Goal: Information Seeking & Learning: Learn about a topic

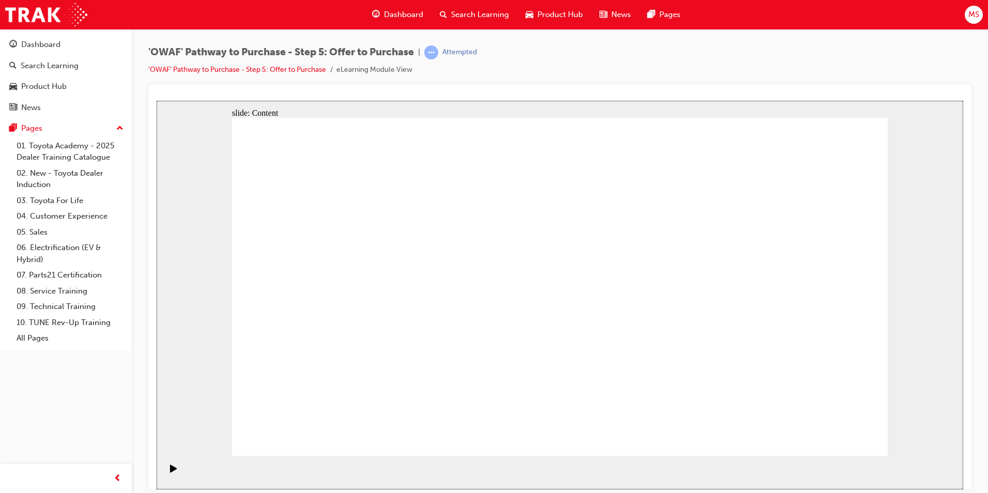
drag, startPoint x: 702, startPoint y: 230, endPoint x: 700, endPoint y: 237, distance: 6.5
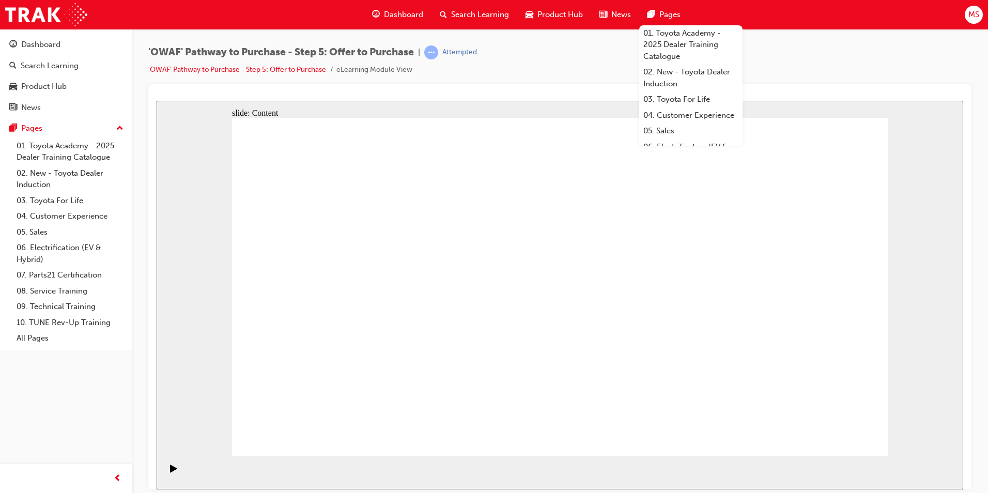
click at [526, 82] on div "'OWAF' Pathway to Purchase - Step 5: Offer to Purchase | Attempted 'OWAF' Pathw…" at bounding box center [559, 64] width 823 height 39
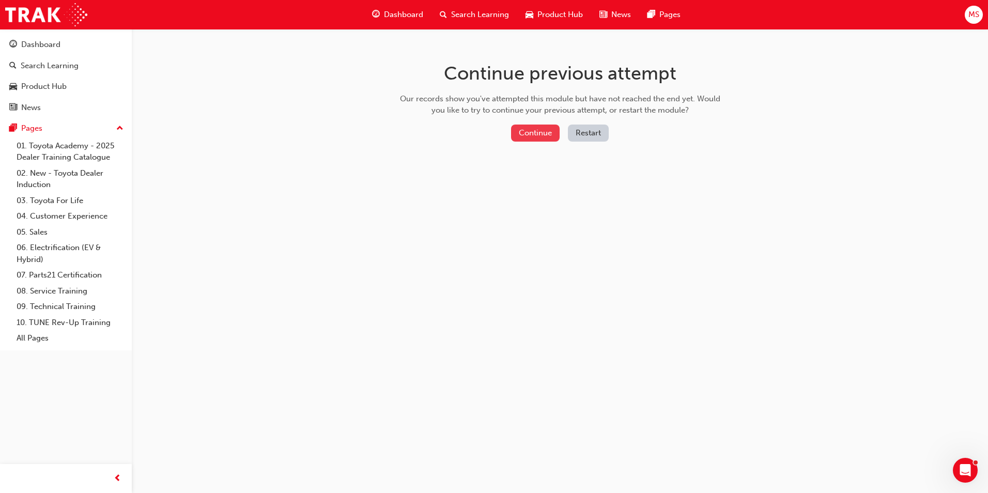
click at [535, 133] on button "Continue" at bounding box center [535, 133] width 49 height 17
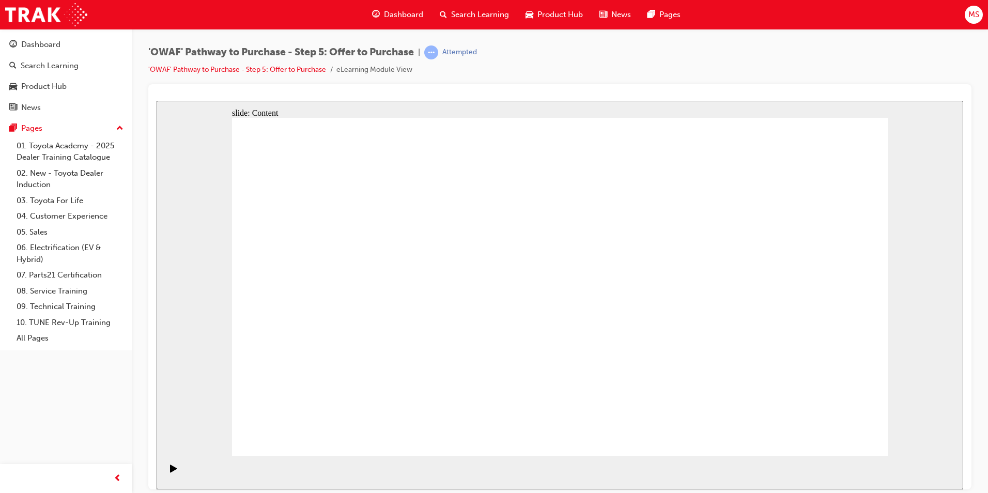
drag, startPoint x: 366, startPoint y: 272, endPoint x: 372, endPoint y: 270, distance: 6.2
drag, startPoint x: 303, startPoint y: 434, endPoint x: 313, endPoint y: 411, distance: 24.6
click at [50, 37] on link "Dashboard" at bounding box center [66, 44] width 124 height 19
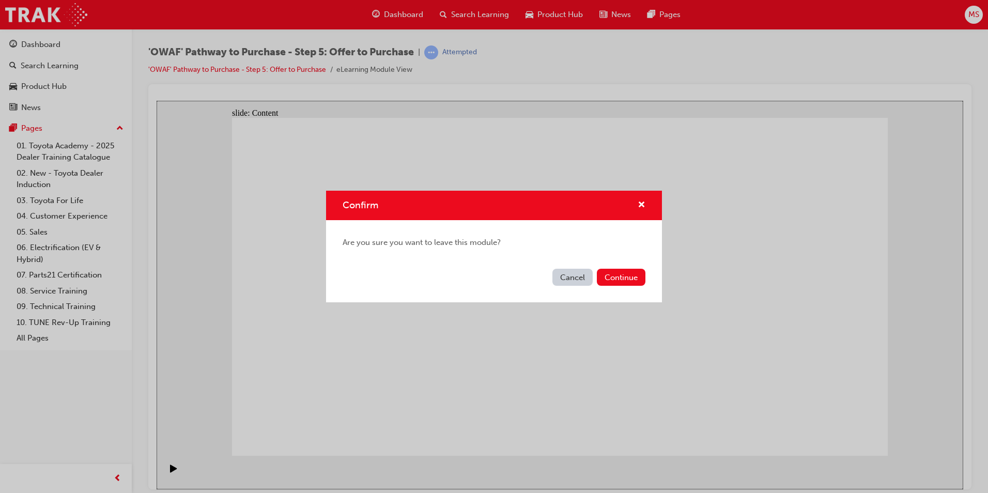
click at [623, 280] on button "Continue" at bounding box center [621, 277] width 49 height 17
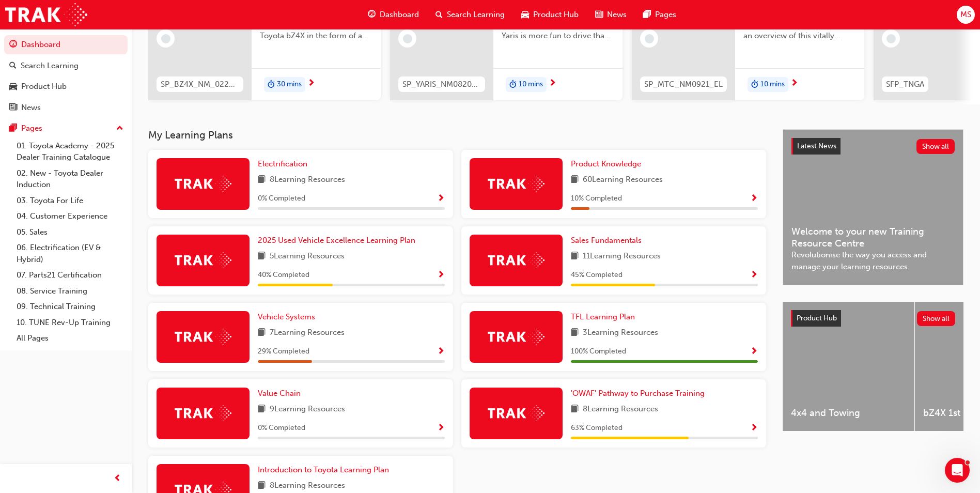
scroll to position [220, 0]
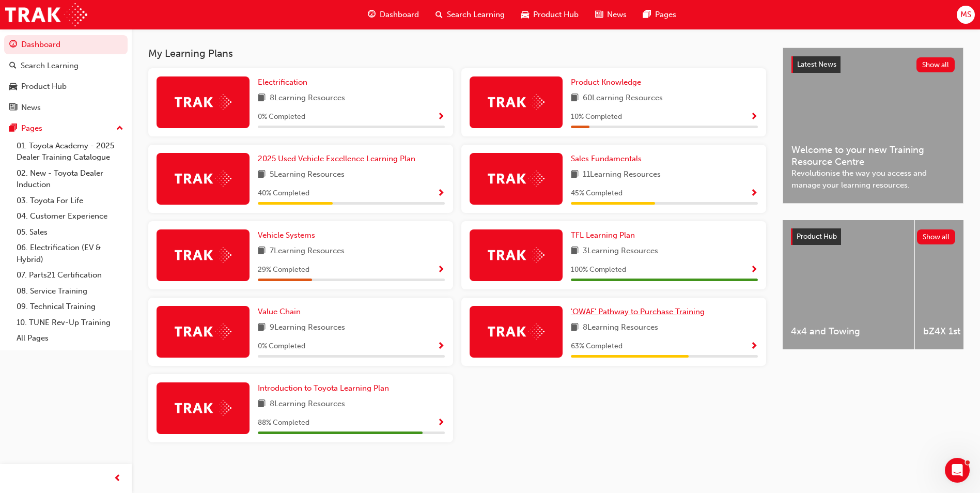
click at [626, 316] on link "'OWAF' Pathway to Purchase Training" at bounding box center [640, 312] width 138 height 12
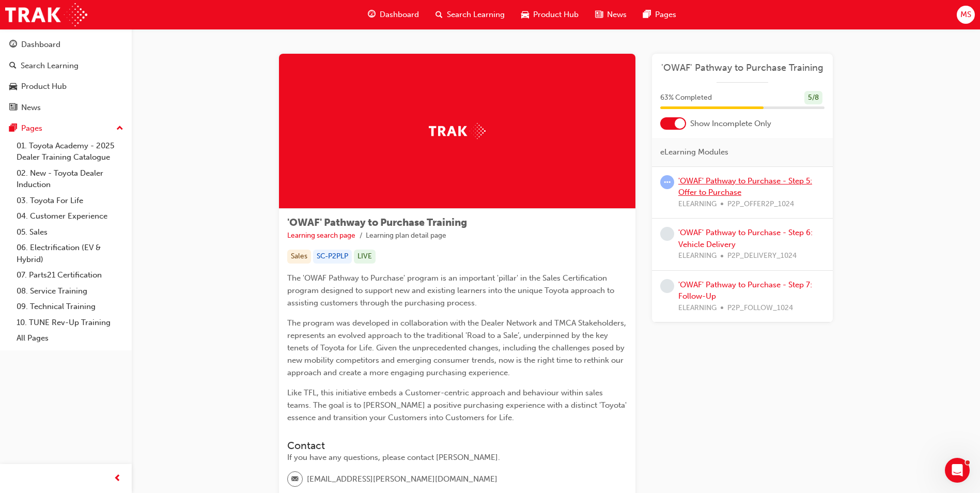
click at [719, 181] on link "'OWAF' Pathway to Purchase - Step 5: Offer to Purchase" at bounding box center [745, 186] width 134 height 21
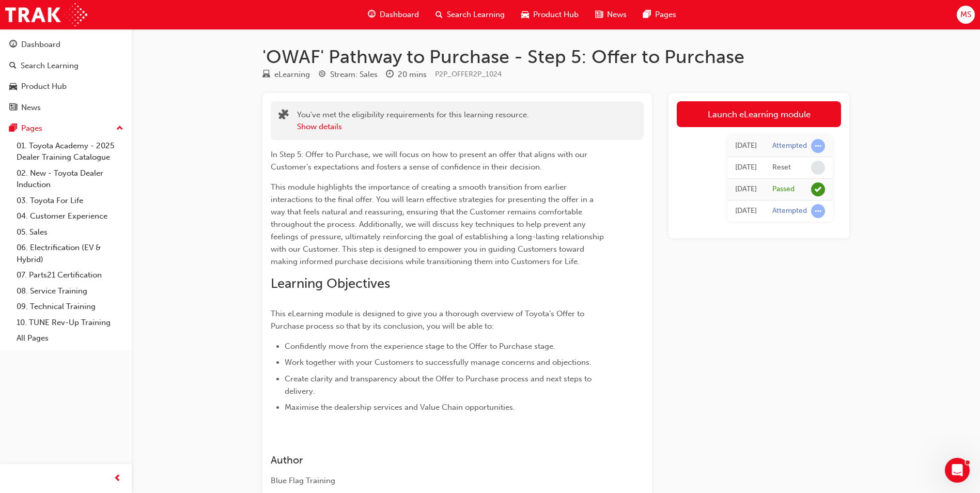
click at [780, 110] on link "Launch eLearning module" at bounding box center [759, 114] width 164 height 26
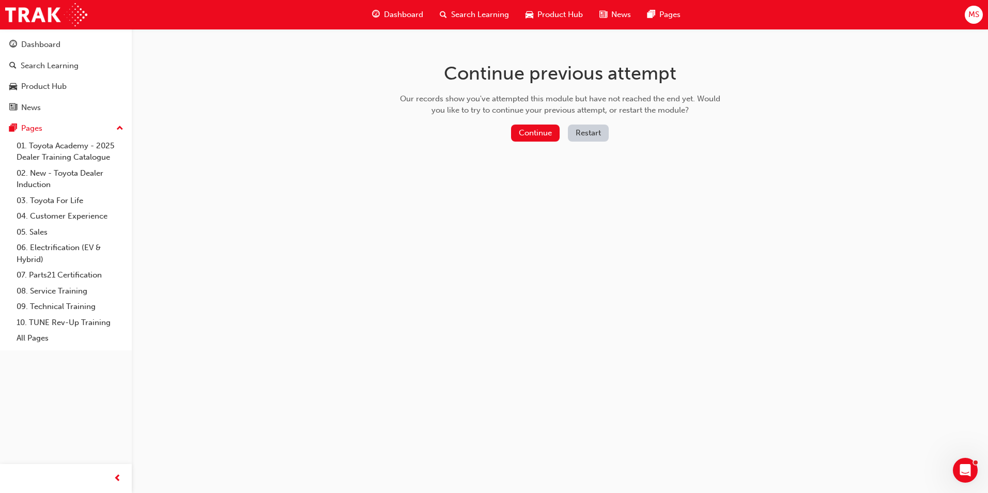
click at [585, 131] on button "Restart" at bounding box center [588, 133] width 41 height 17
